Goal: Information Seeking & Learning: Learn about a topic

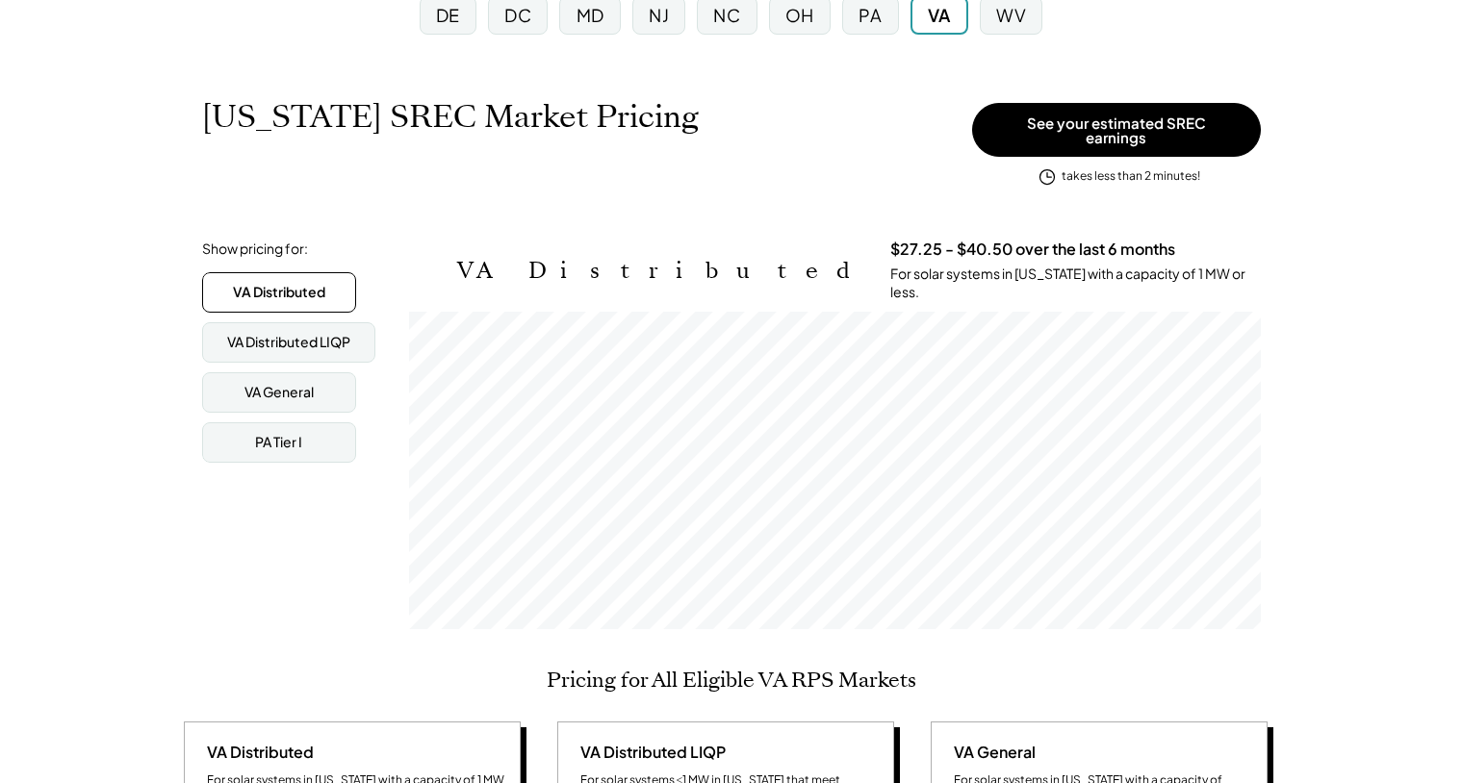
scroll to position [230, 0]
click at [276, 389] on div "VA General" at bounding box center [278, 391] width 69 height 19
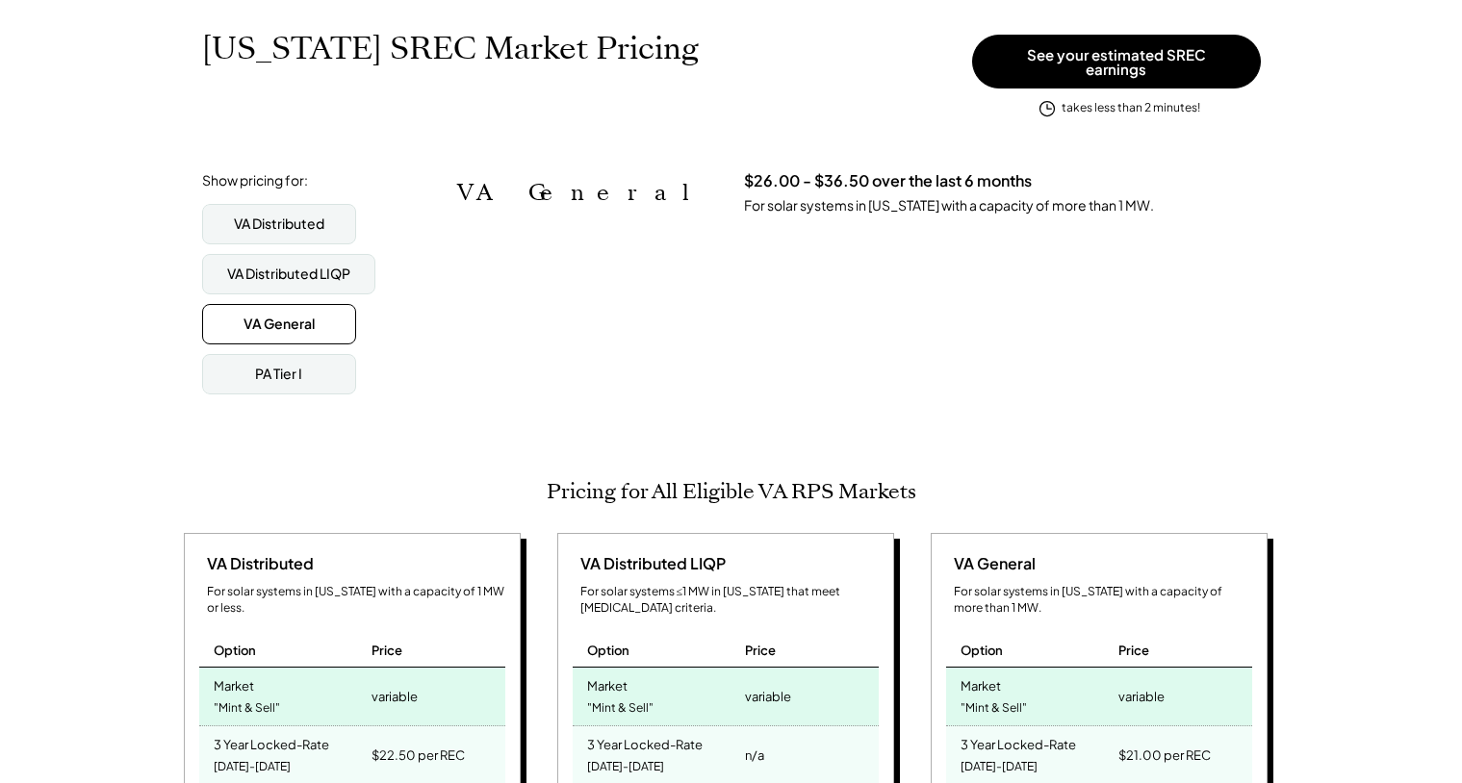
scroll to position [295, 0]
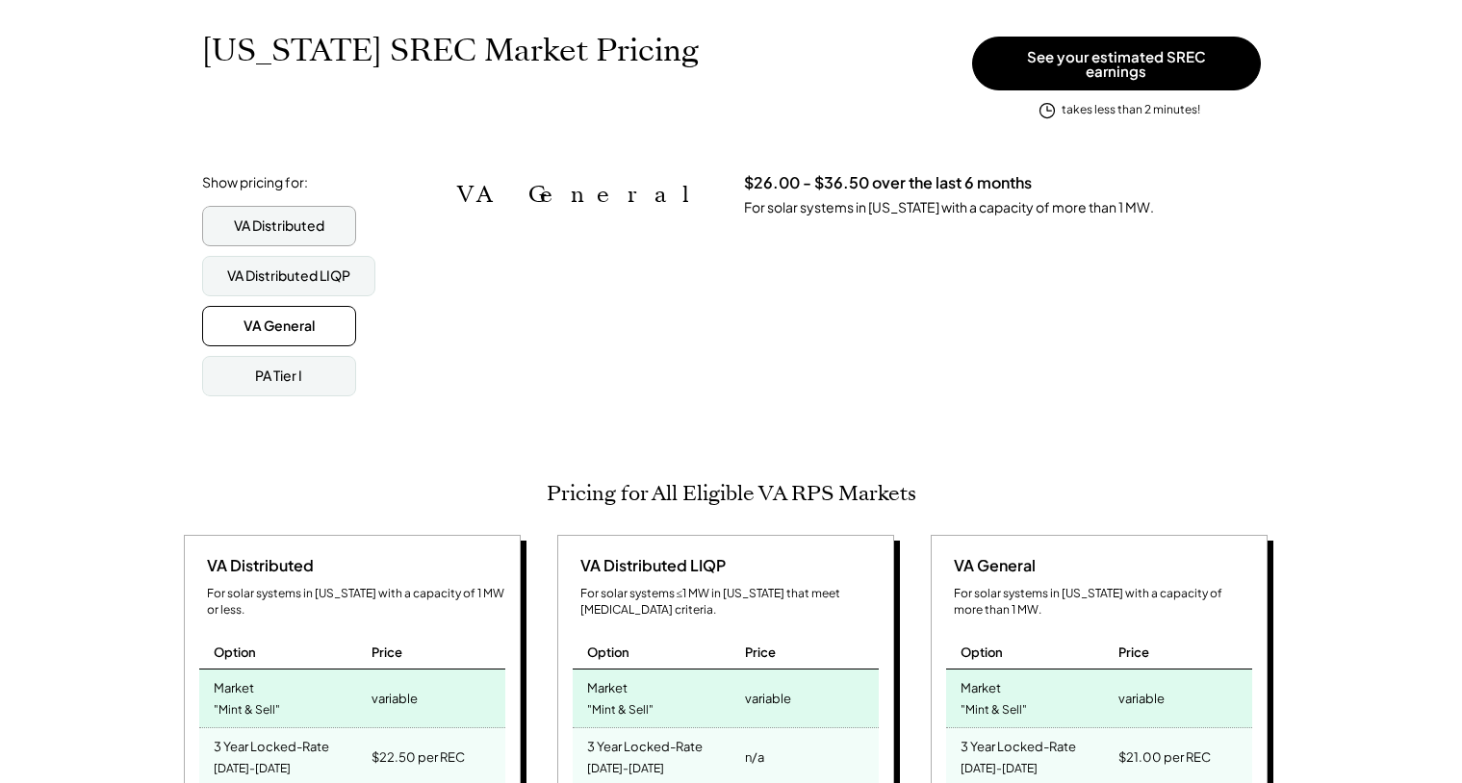
click at [250, 216] on div "VA Distributed" at bounding box center [279, 225] width 90 height 19
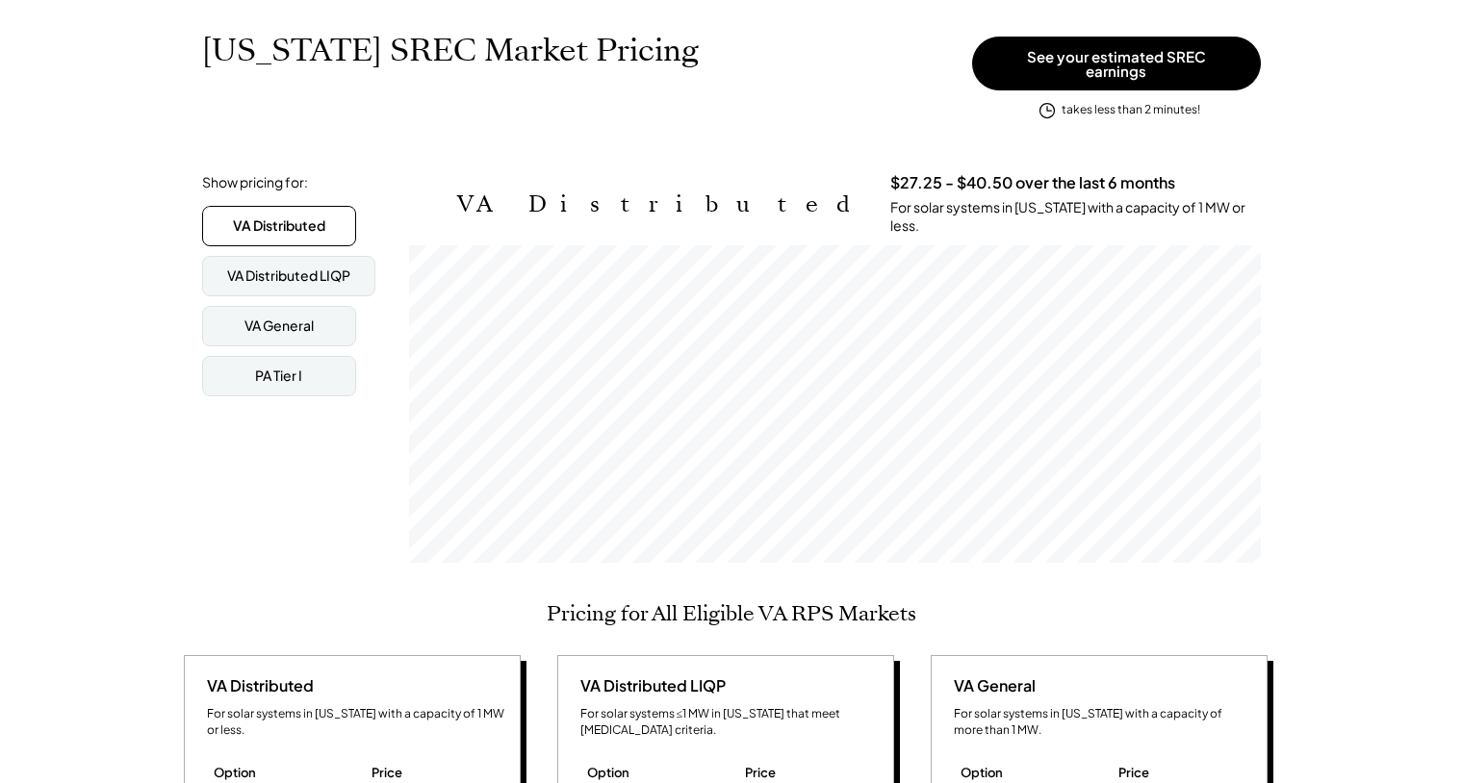
scroll to position [318, 852]
click at [254, 317] on div "VA General" at bounding box center [278, 326] width 69 height 19
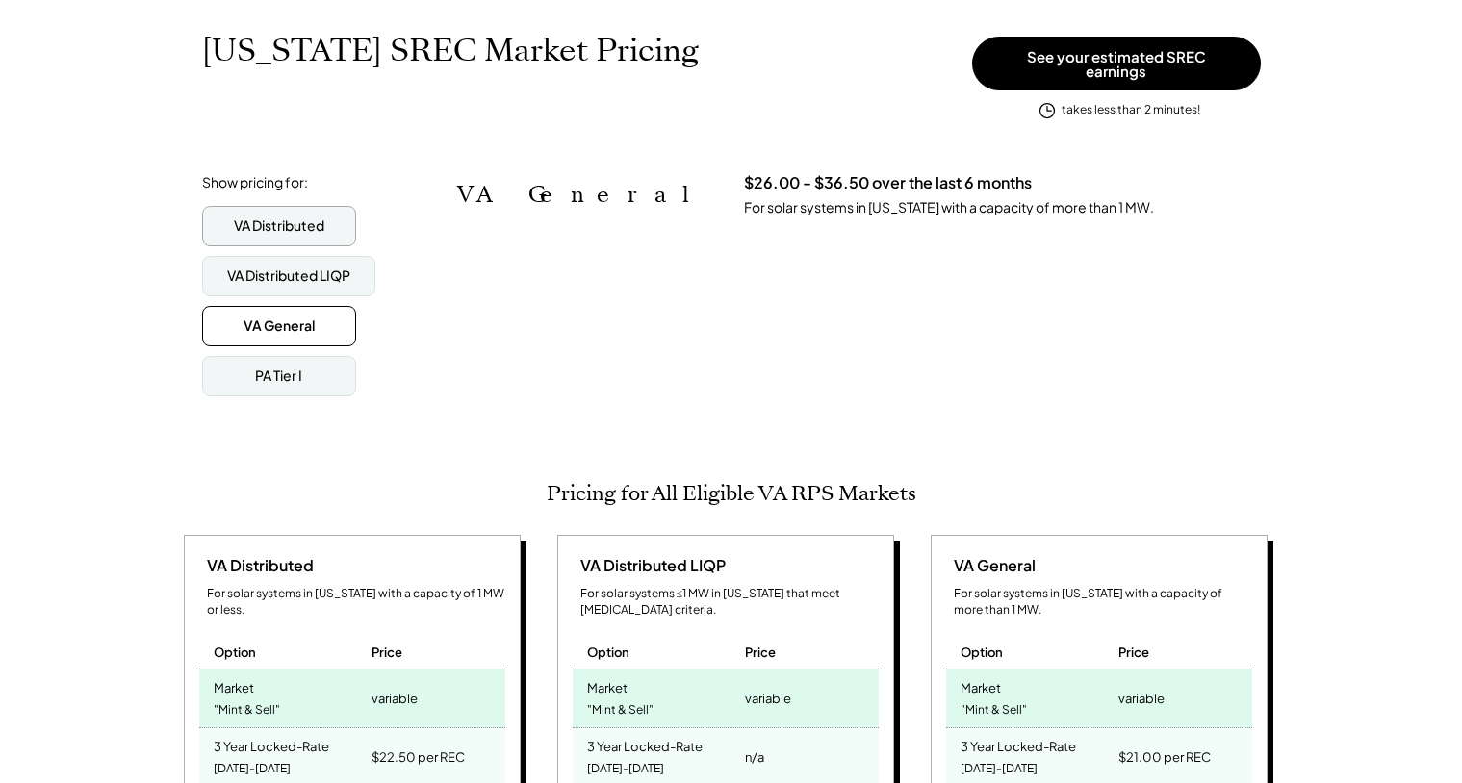
click at [239, 206] on div "VA Distributed" at bounding box center [279, 226] width 154 height 40
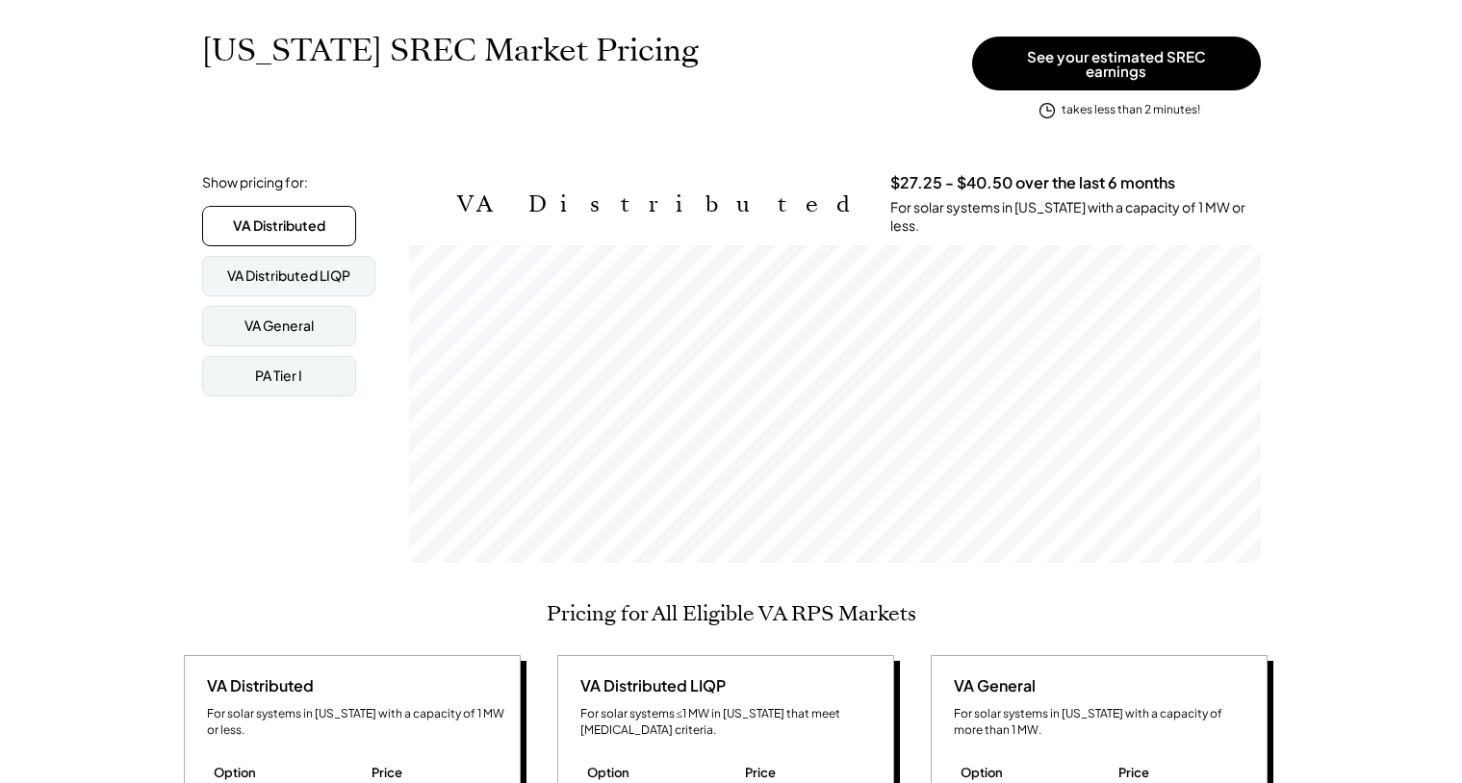
scroll to position [0, 0]
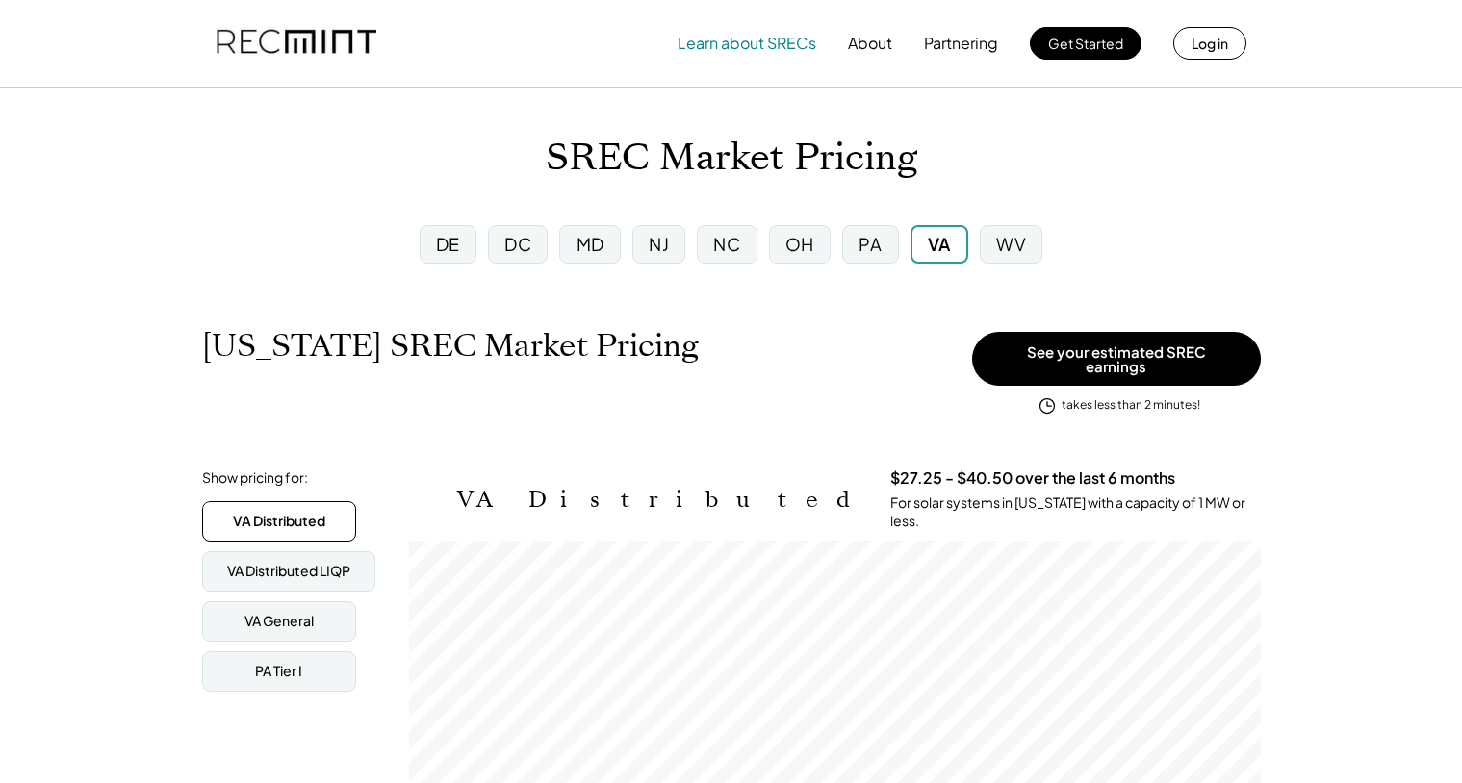
click at [726, 42] on button "Learn about SRECs" at bounding box center [746, 43] width 139 height 38
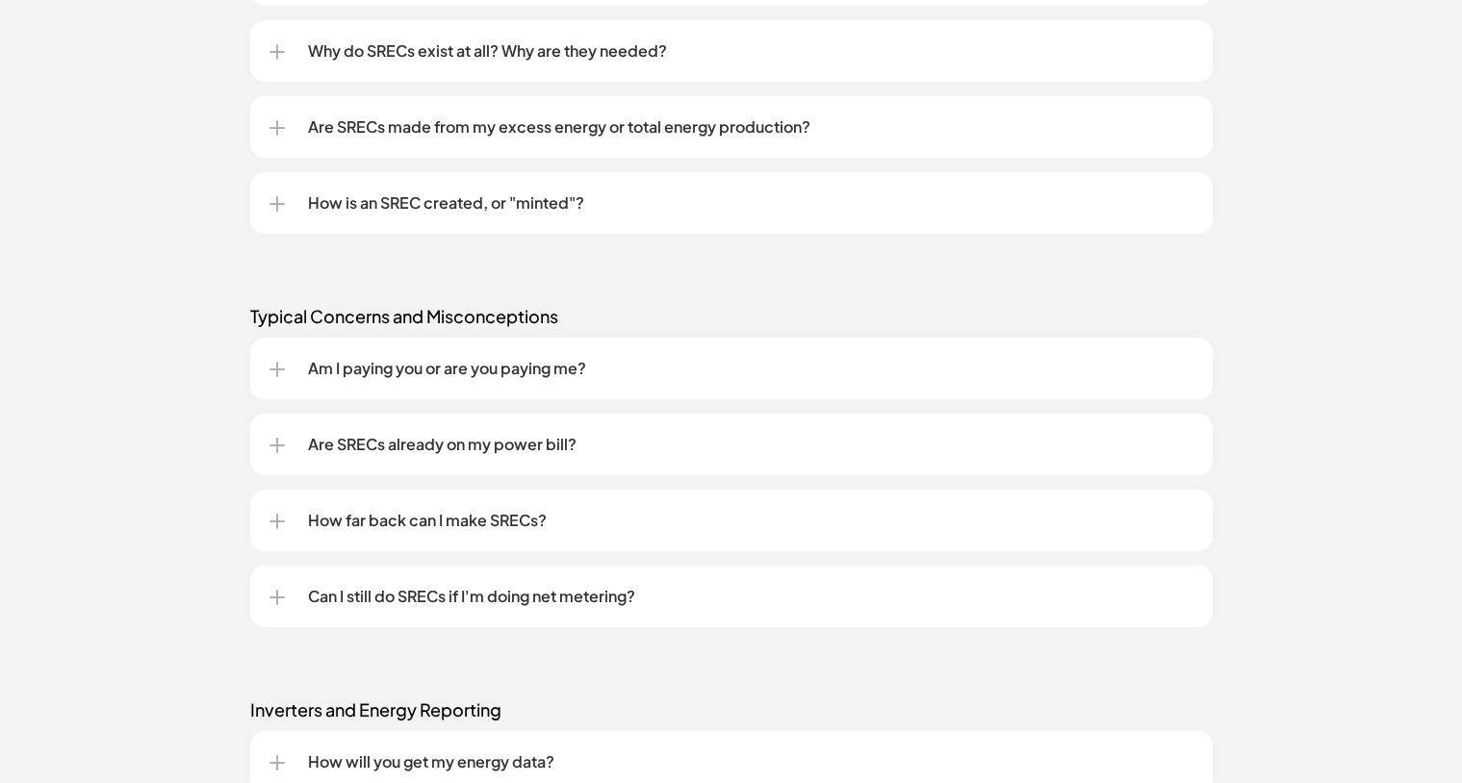
scroll to position [1826, 0]
click at [272, 373] on div at bounding box center [276, 368] width 15 height 15
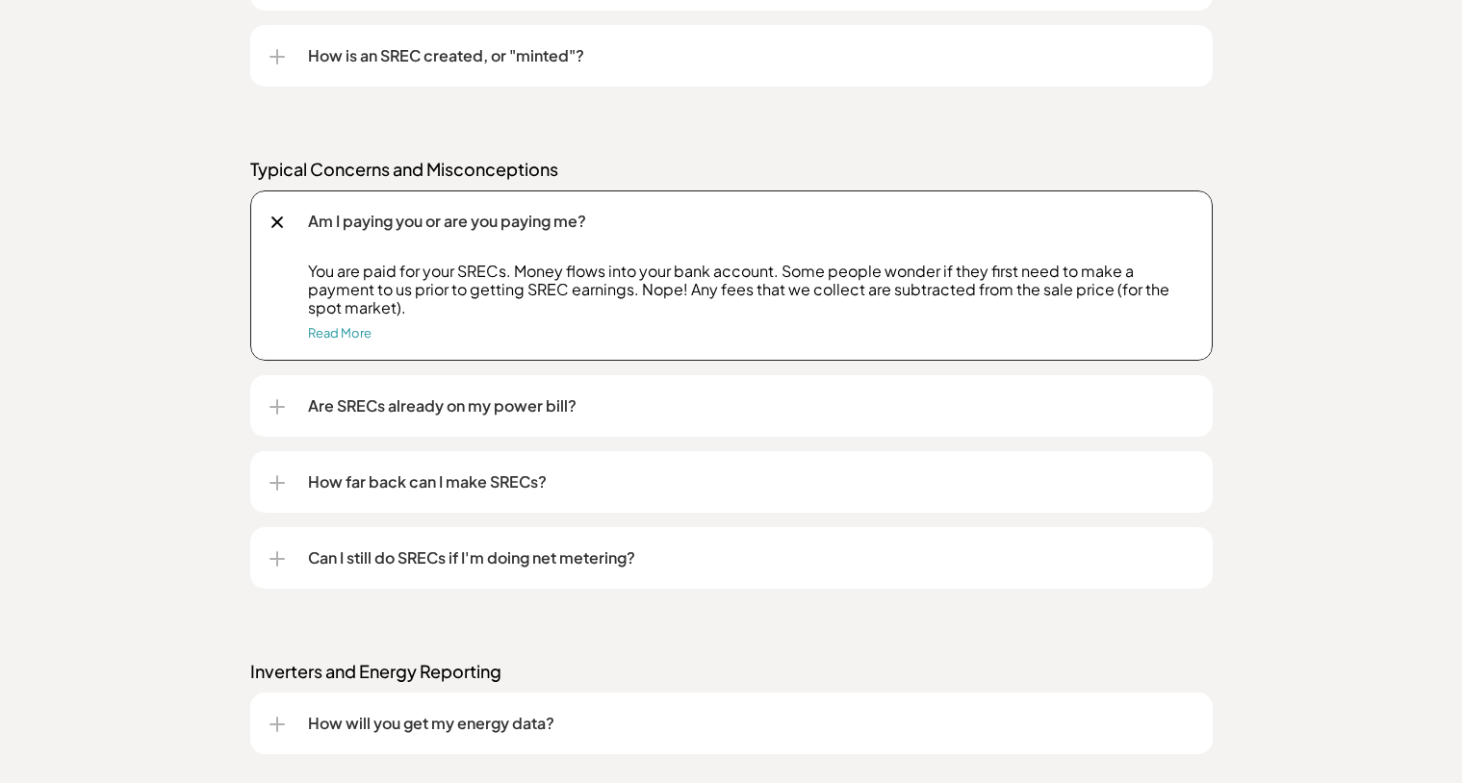
scroll to position [1973, 0]
click at [273, 214] on div at bounding box center [277, 221] width 22 height 22
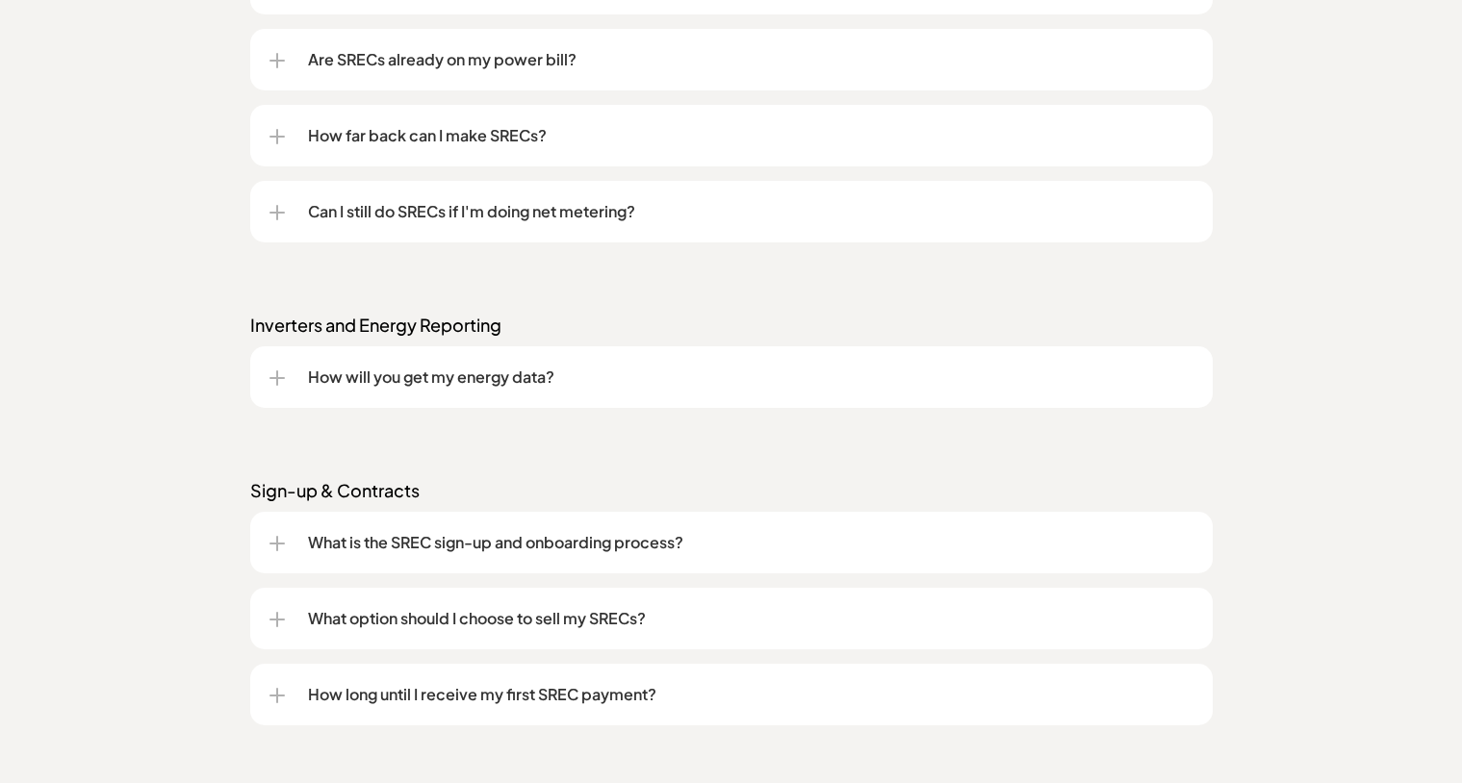
scroll to position [2211, 0]
click at [278, 198] on div "Can I still do SRECs if I'm doing net metering?" at bounding box center [731, 211] width 924 height 62
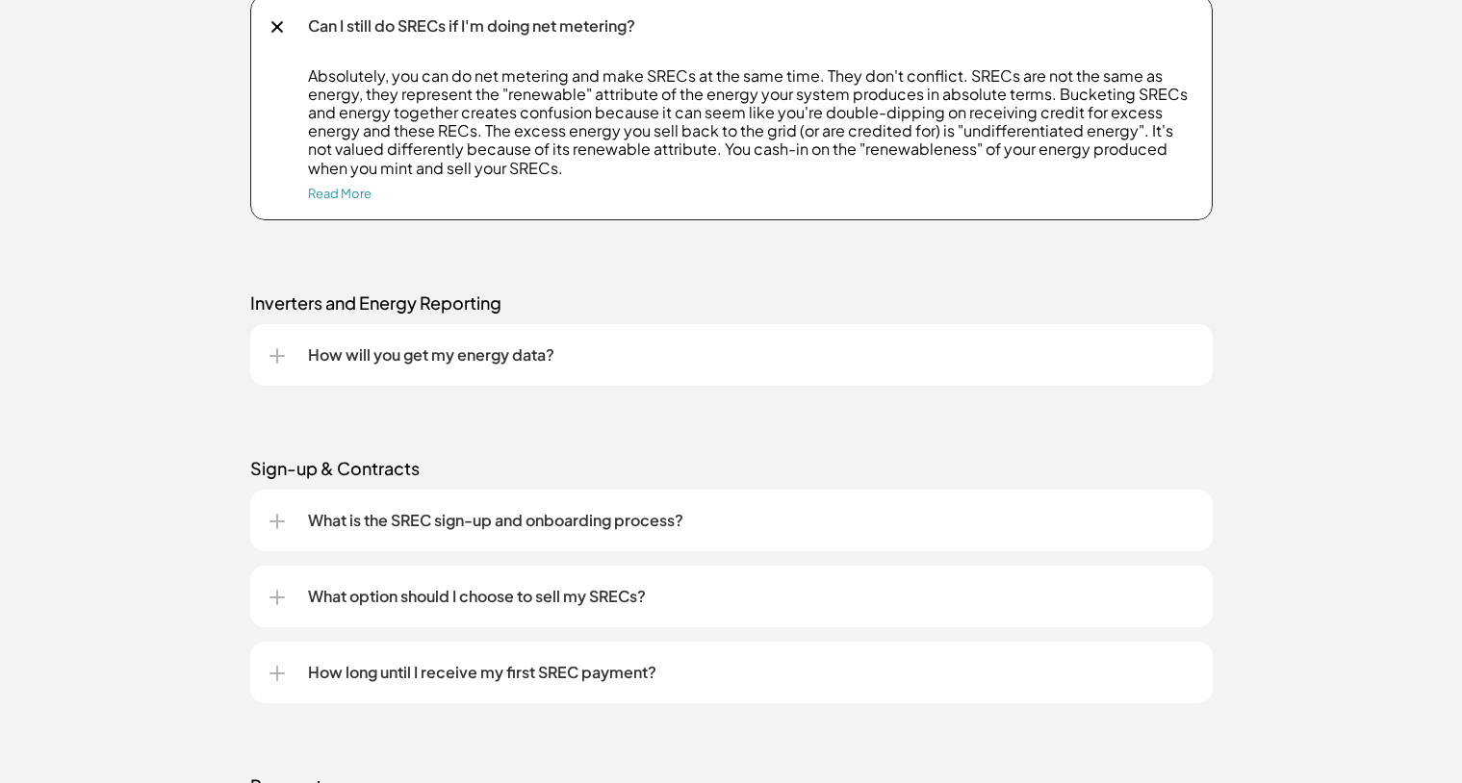
scroll to position [2397, 0]
click at [280, 350] on div at bounding box center [276, 354] width 15 height 15
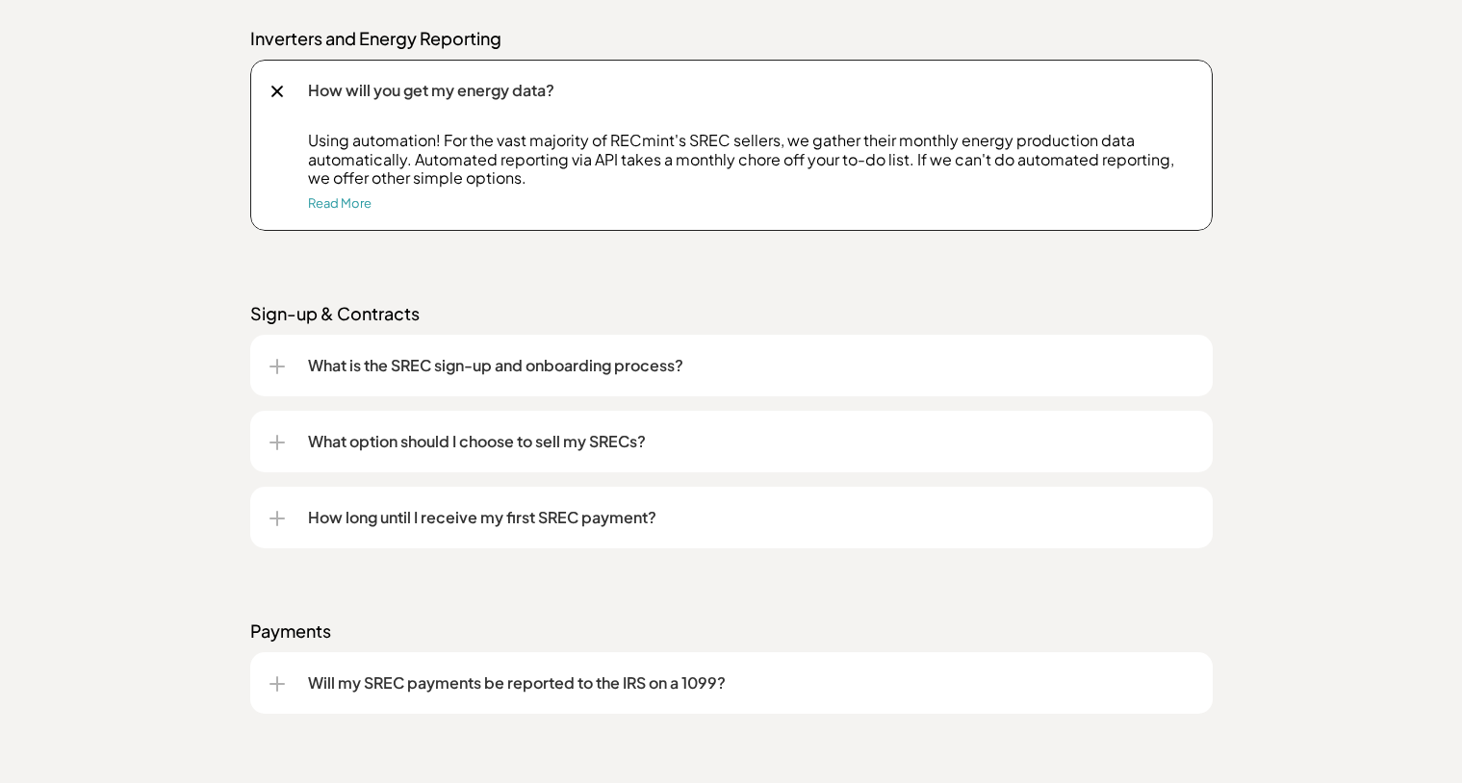
scroll to position [2662, 0]
click at [265, 442] on div "What option should I choose to sell my SRECs?" at bounding box center [731, 440] width 962 height 62
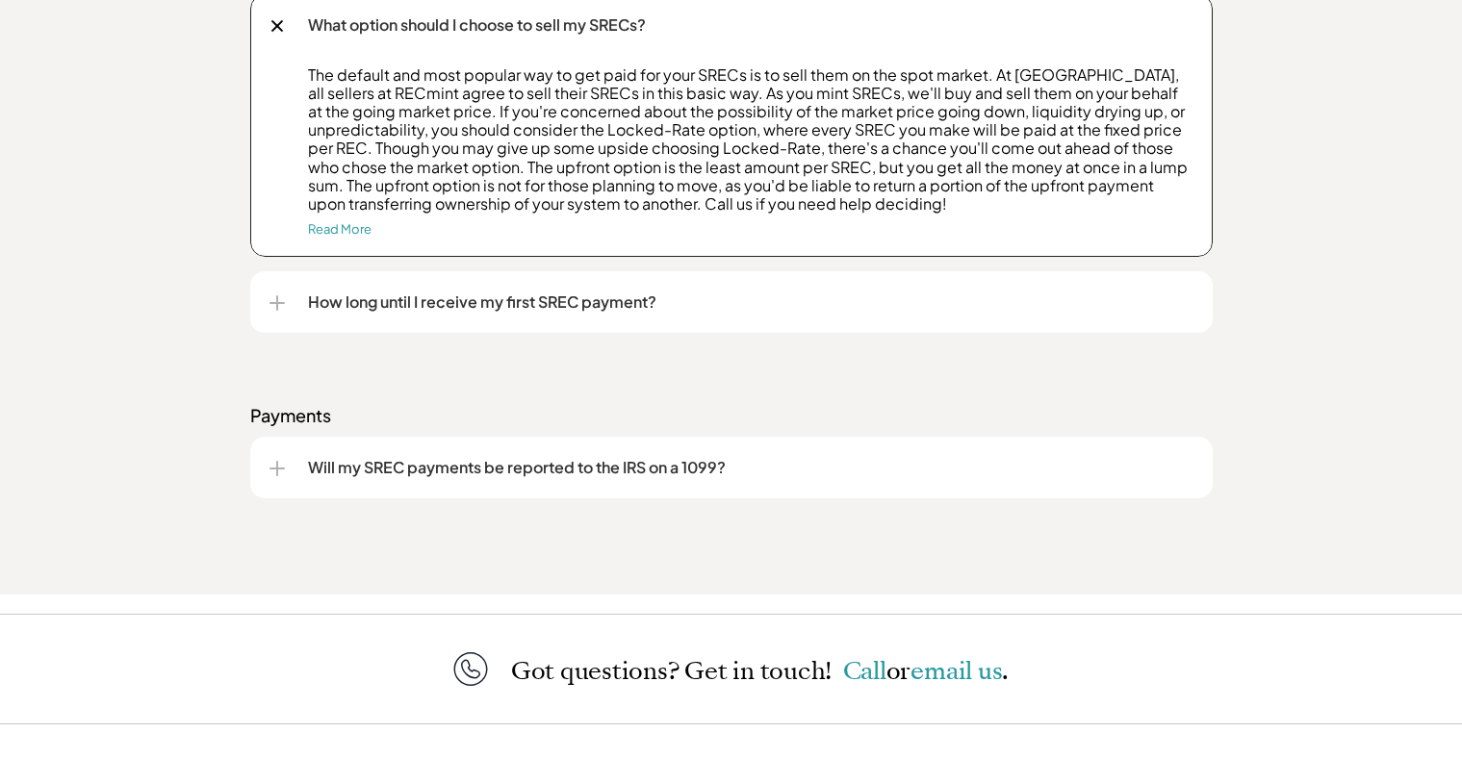
scroll to position [3076, 0]
click at [270, 476] on div at bounding box center [276, 469] width 15 height 15
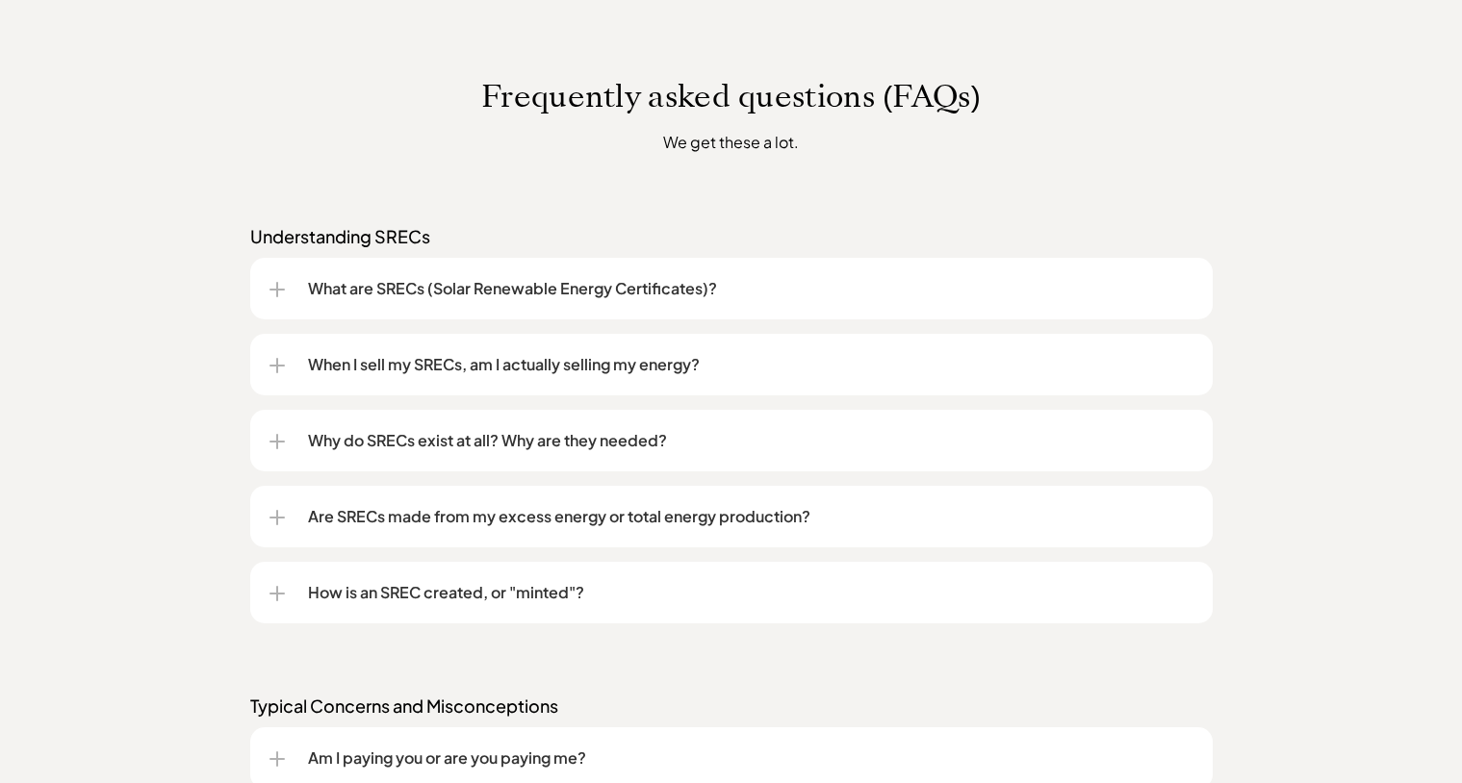
scroll to position [1326, 0]
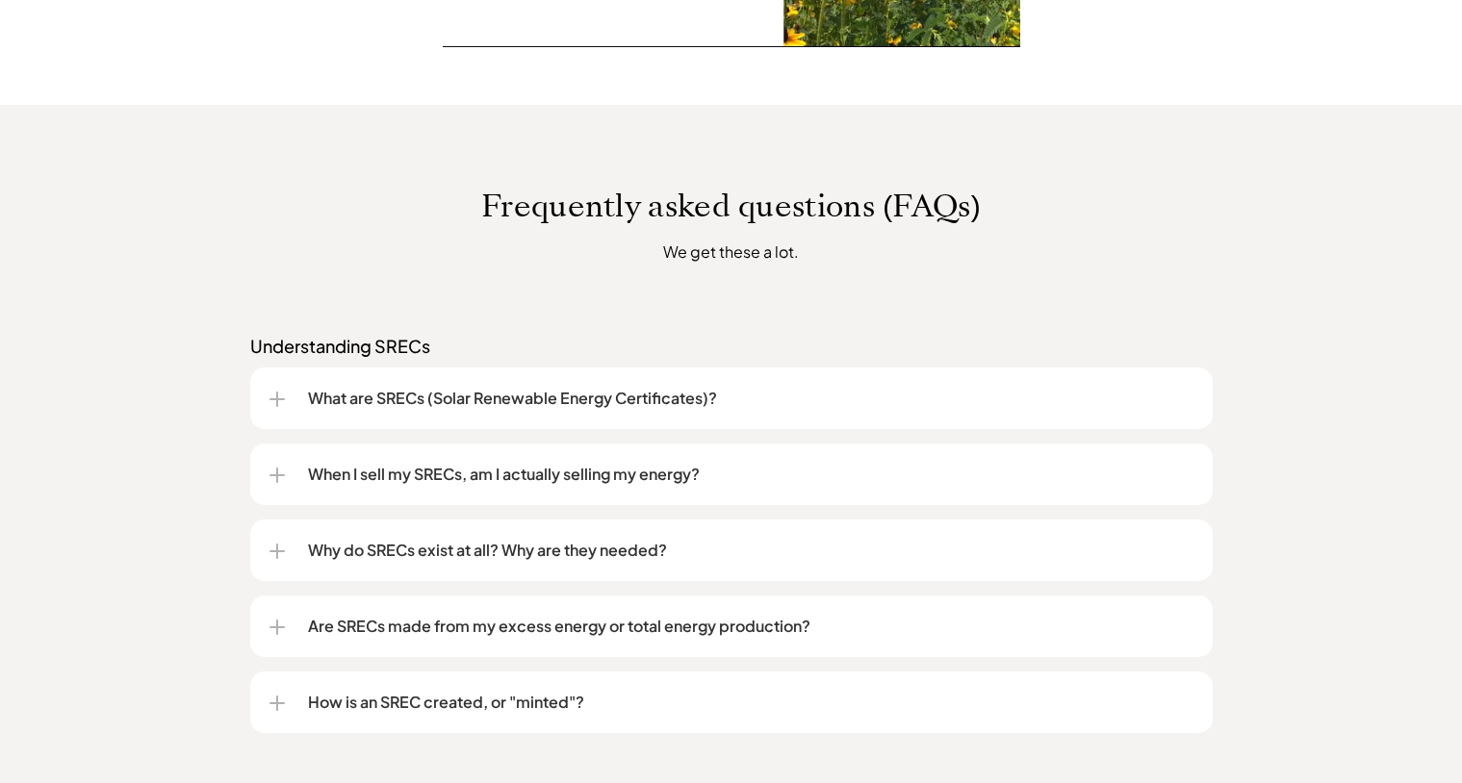
drag, startPoint x: 575, startPoint y: 15, endPoint x: 415, endPoint y: 242, distance: 278.2
click at [415, 242] on p "We get these a lot." at bounding box center [730, 252] width 713 height 24
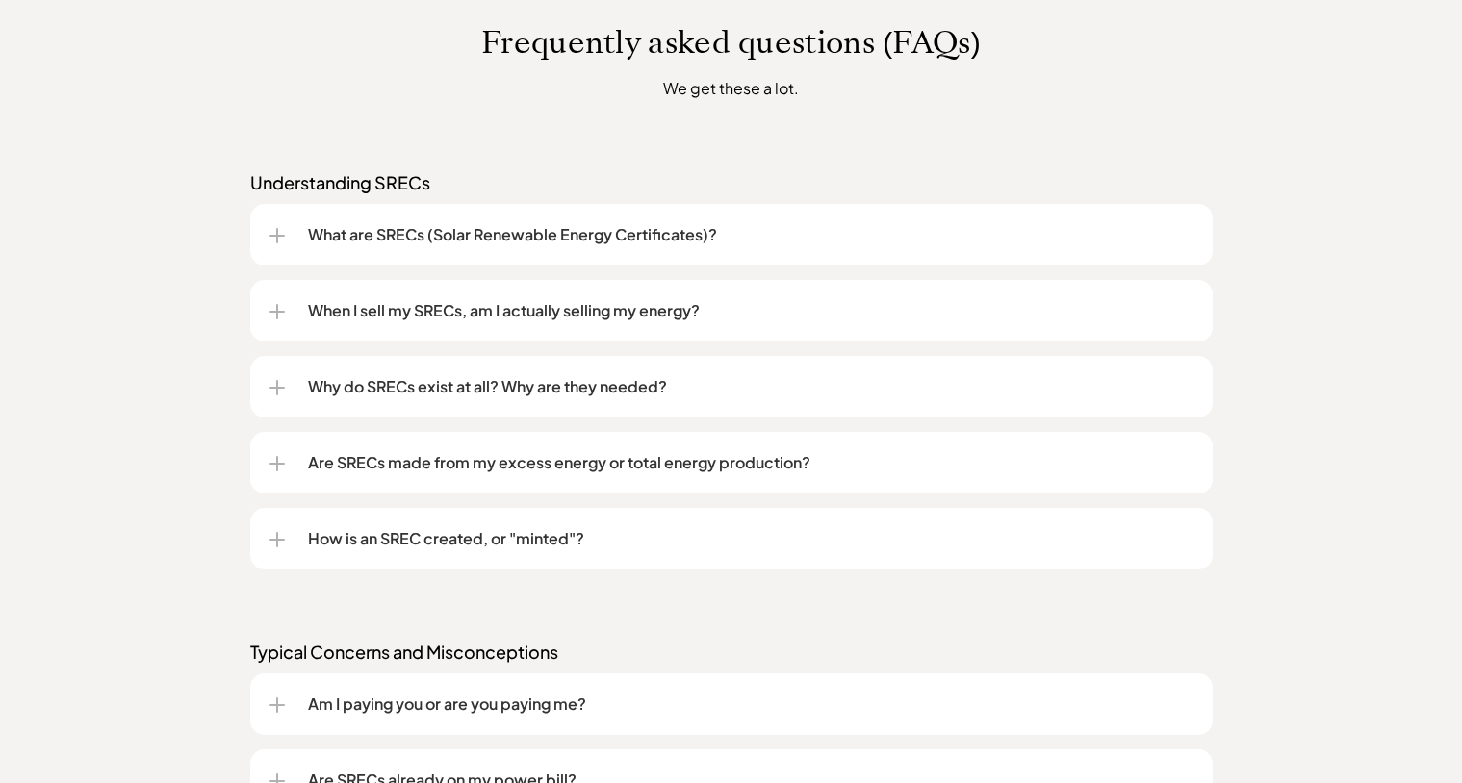
scroll to position [1491, 0]
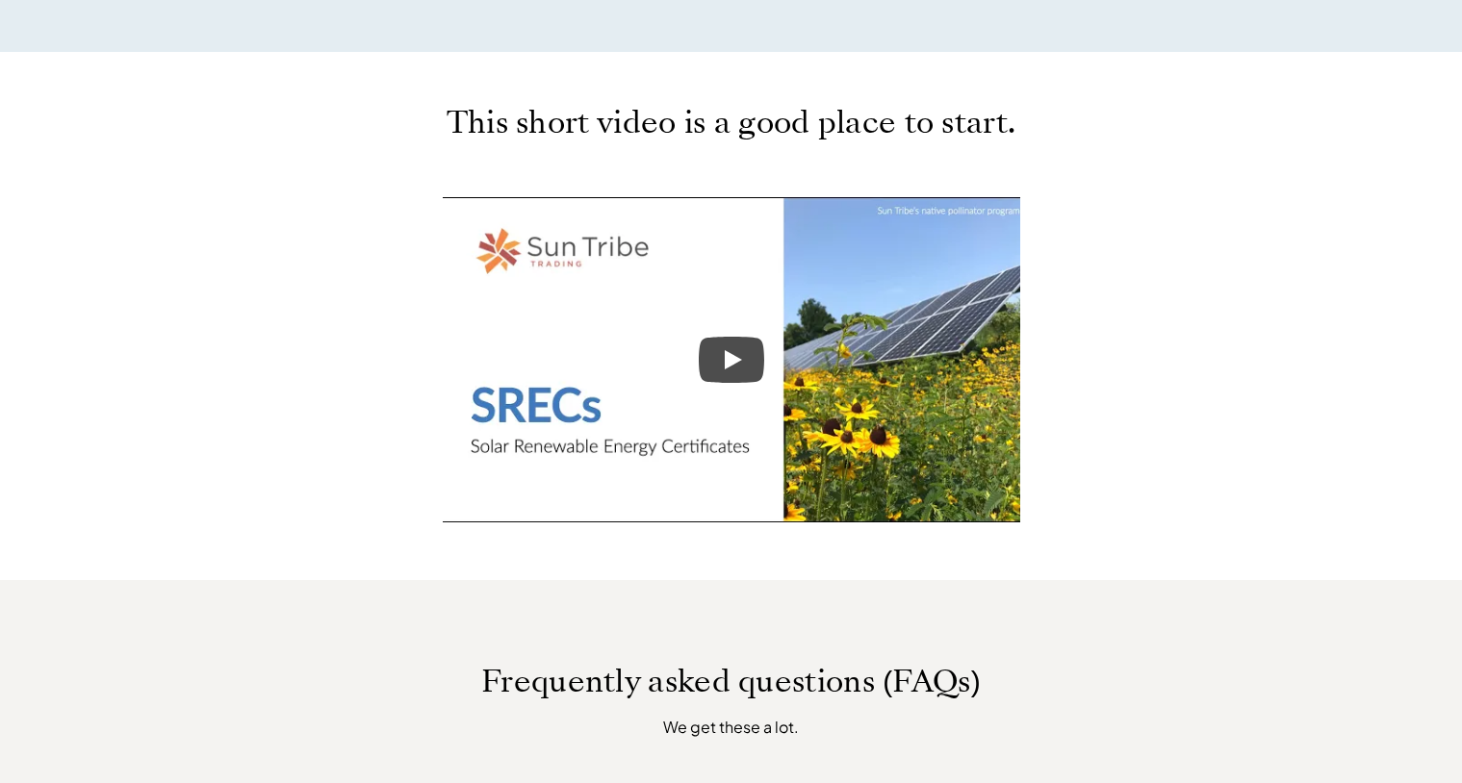
scroll to position [0, 0]
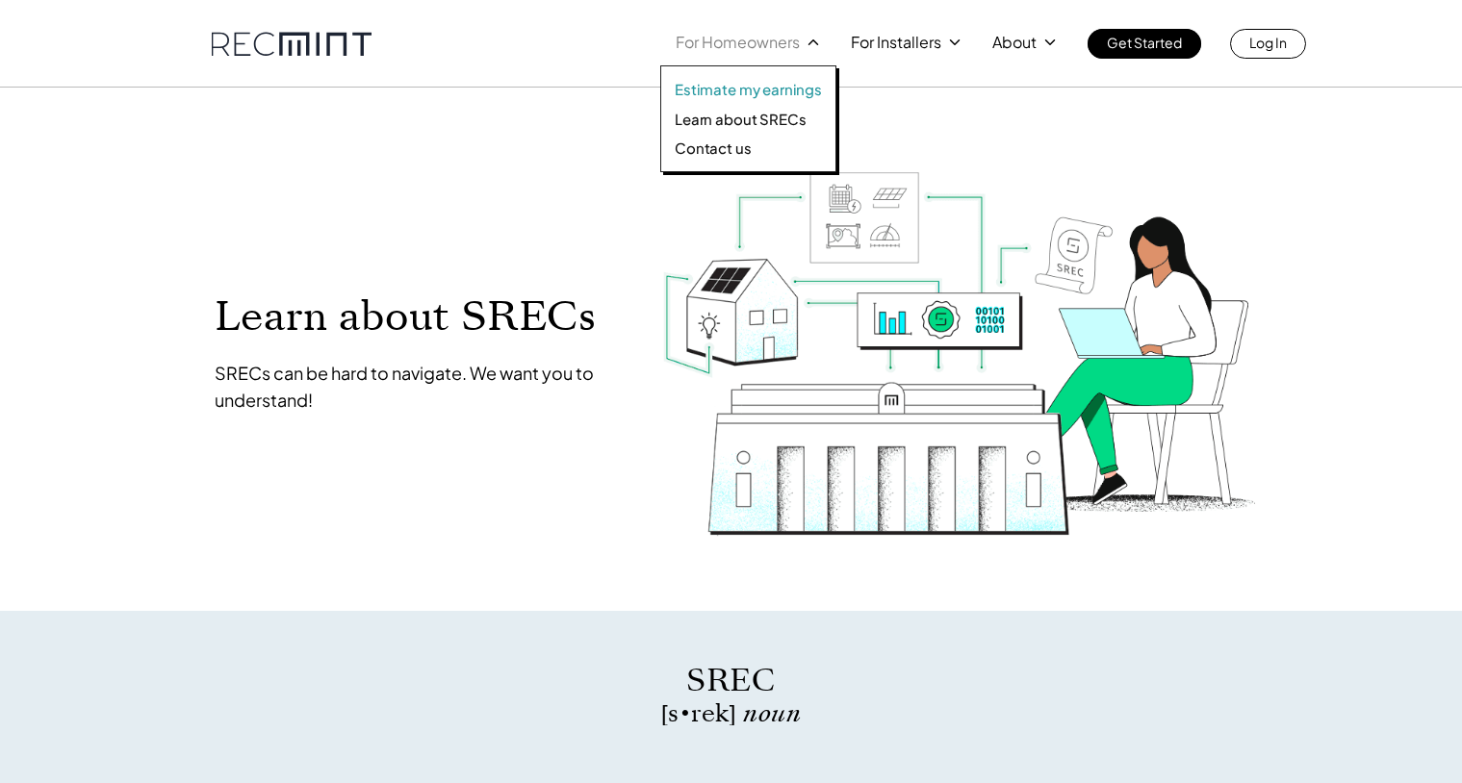
click at [726, 92] on p "Estimate my earnings" at bounding box center [748, 89] width 147 height 19
click at [718, 115] on p "Learn about SRECs" at bounding box center [740, 119] width 131 height 19
click at [710, 121] on p "Learn about SRECs" at bounding box center [740, 119] width 131 height 19
click at [714, 115] on p "Learn about SRECs" at bounding box center [740, 119] width 131 height 19
